Goal: Transaction & Acquisition: Purchase product/service

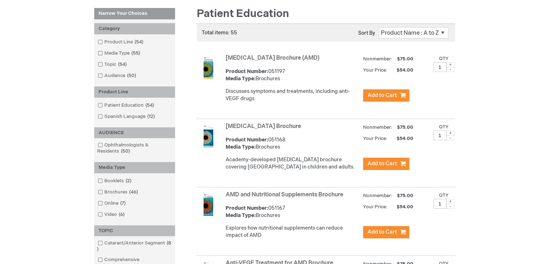
scroll to position [101, 0]
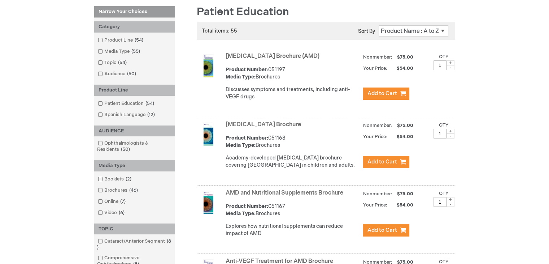
click at [211, 140] on img at bounding box center [208, 133] width 23 height 23
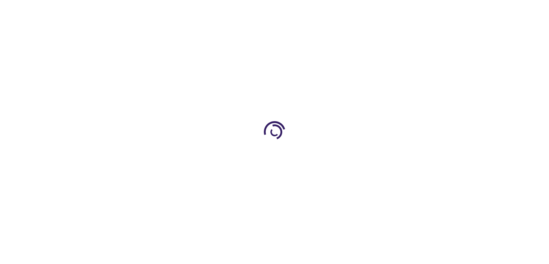
type input "1"
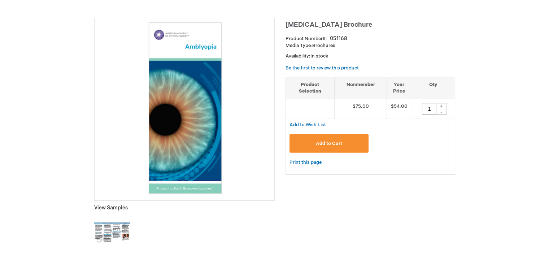
scroll to position [88, 0]
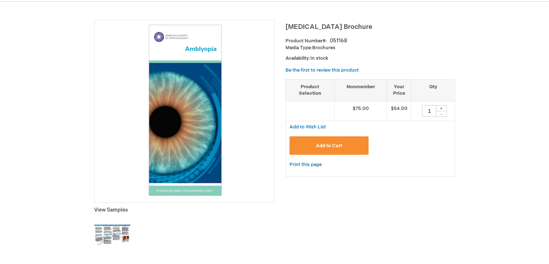
click at [174, 113] on img at bounding box center [184, 110] width 173 height 173
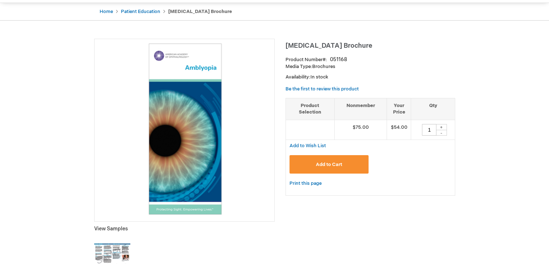
scroll to position [71, 0]
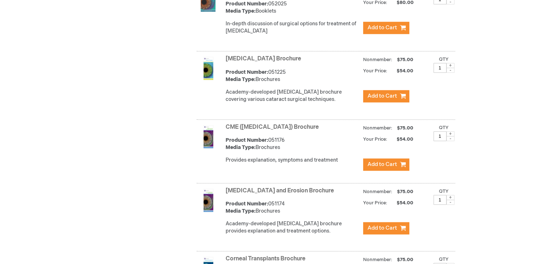
scroll to position [672, 0]
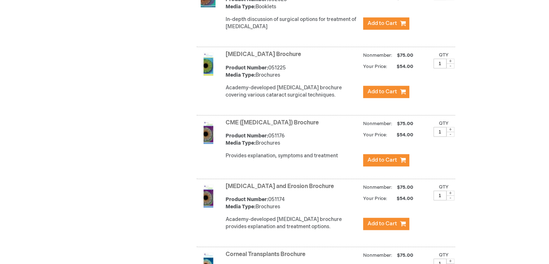
click at [207, 73] on img at bounding box center [208, 63] width 23 height 23
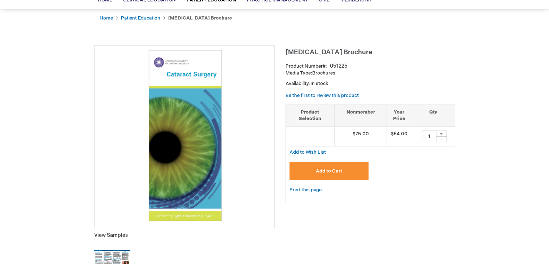
scroll to position [65, 0]
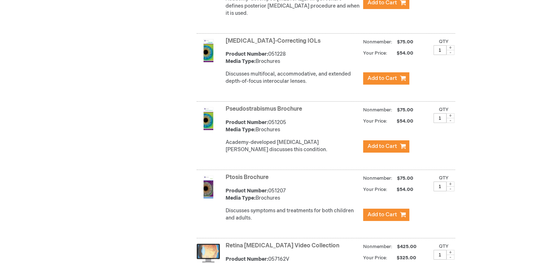
scroll to position [2690, 0]
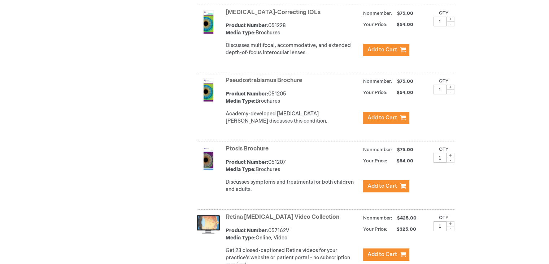
click at [252, 145] on link "Ptosis Brochure" at bounding box center [247, 148] width 43 height 7
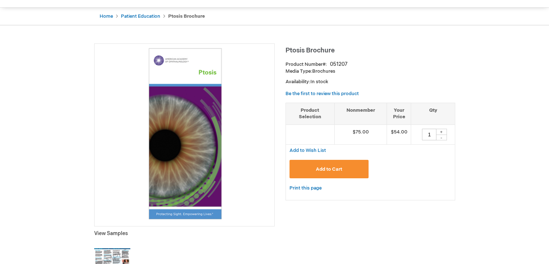
scroll to position [69, 0]
